Goal: Navigation & Orientation: Find specific page/section

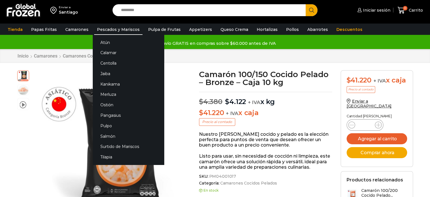
click at [116, 27] on link "Pescados y Mariscos" at bounding box center [118, 29] width 48 height 11
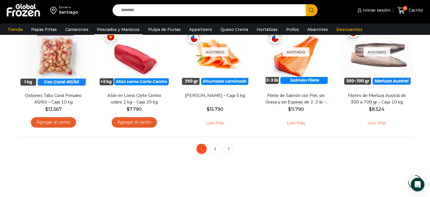
scroll to position [447, 0]
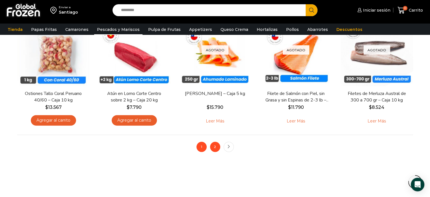
click at [215, 148] on link "2" at bounding box center [215, 146] width 10 height 10
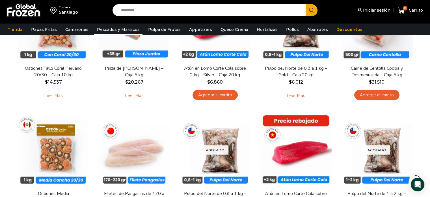
scroll to position [97, 0]
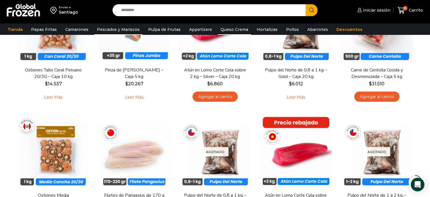
click at [229, 28] on link "Queso Crema" at bounding box center [234, 29] width 33 height 11
